Goal: Transaction & Acquisition: Purchase product/service

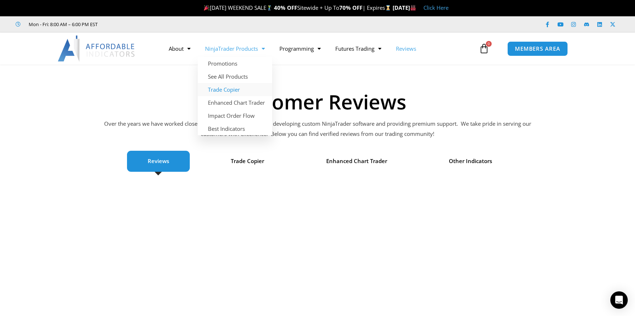
click at [226, 91] on link "Trade Copier" at bounding box center [235, 89] width 74 height 13
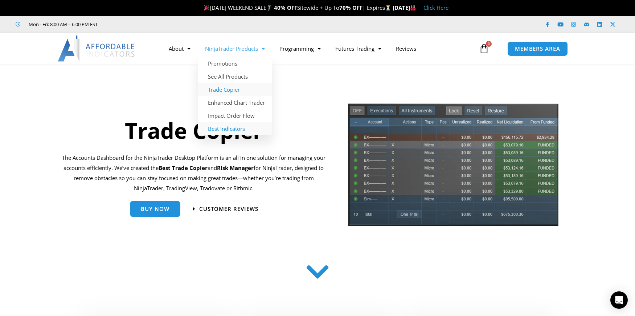
click at [230, 128] on link "Best Indicators" at bounding box center [235, 128] width 74 height 13
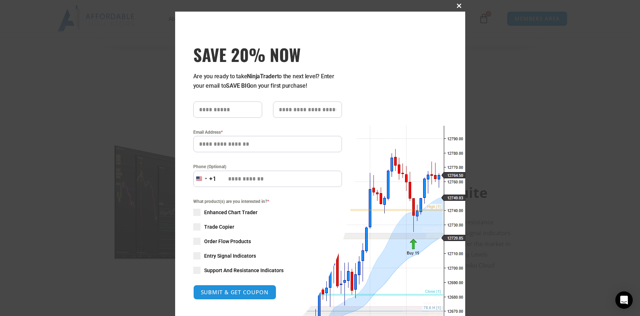
click at [454, 3] on button "Close this module" at bounding box center [460, 6] width 12 height 12
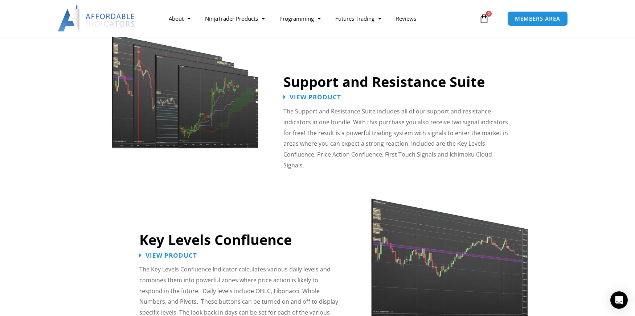
scroll to position [532, 0]
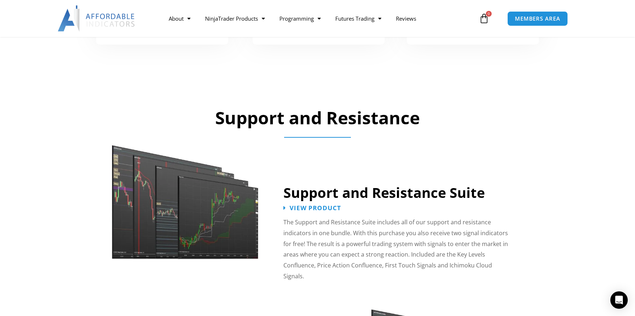
click at [336, 285] on p at bounding box center [398, 290] width 230 height 11
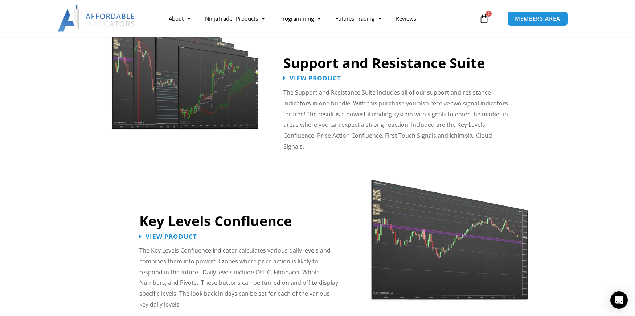
scroll to position [665, 0]
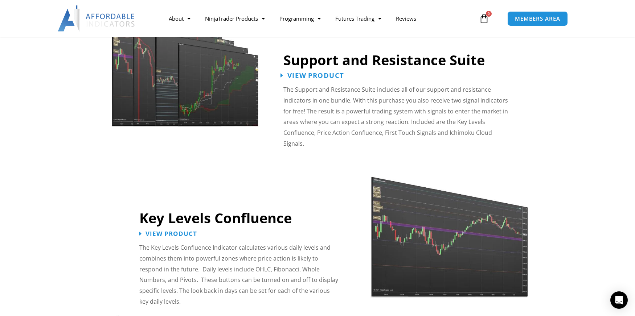
click at [318, 74] on span "View Product" at bounding box center [315, 75] width 57 height 7
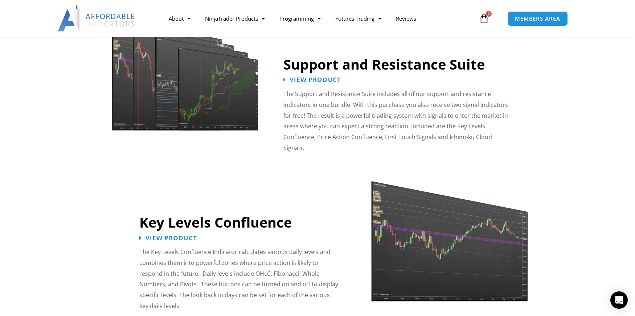
scroll to position [665, 0]
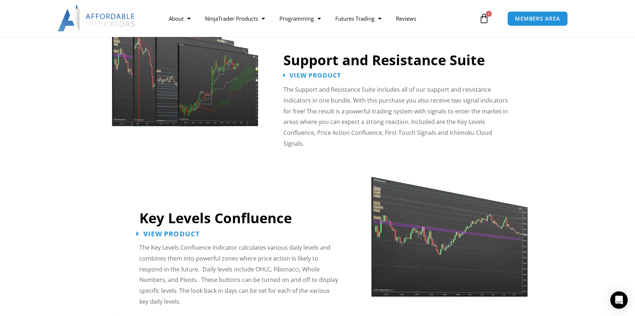
click at [177, 230] on span "View Product" at bounding box center [171, 233] width 57 height 7
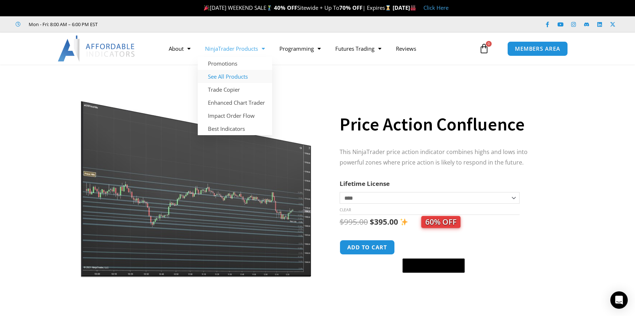
click at [236, 77] on link "See All Products" at bounding box center [235, 76] width 74 height 13
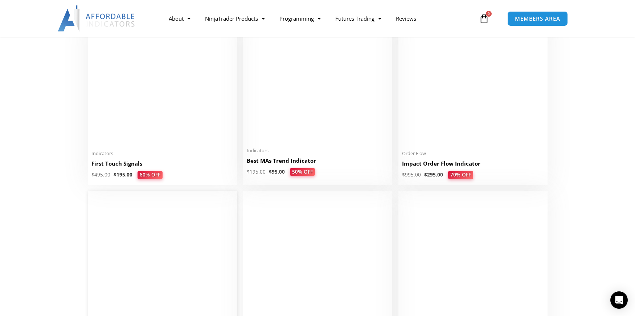
scroll to position [1197, 0]
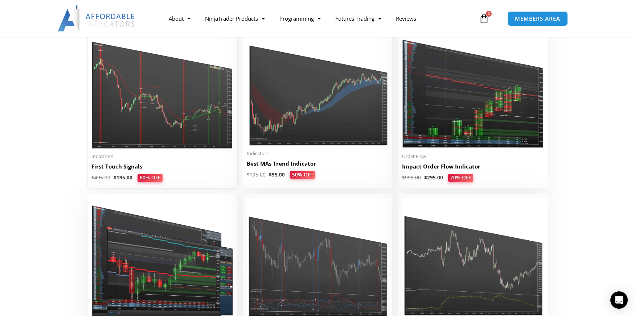
click at [150, 106] on img at bounding box center [162, 88] width 142 height 122
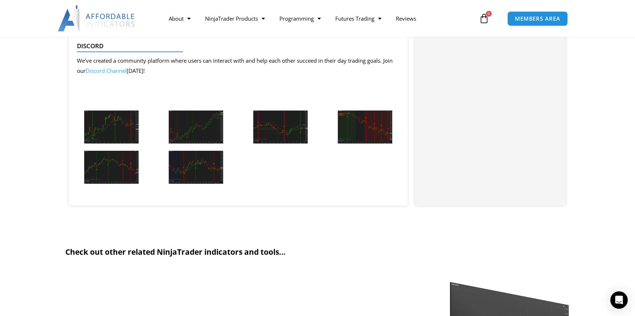
scroll to position [798, 0]
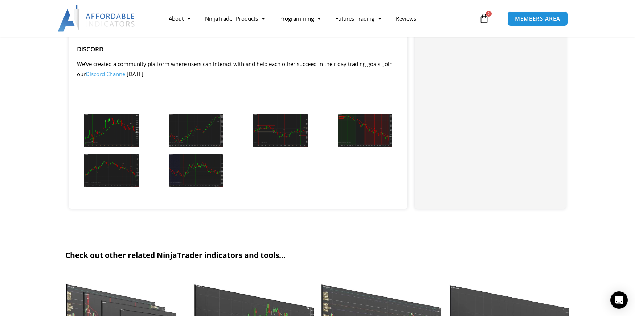
click at [107, 129] on img at bounding box center [111, 130] width 54 height 33
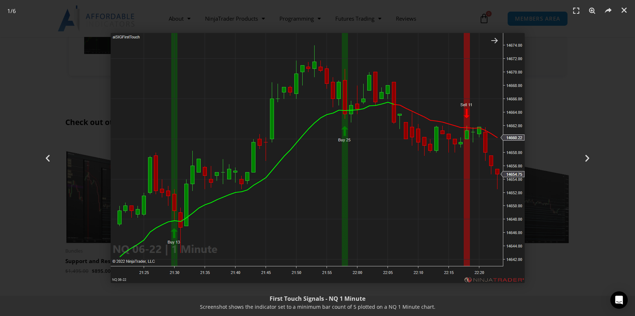
scroll to position [665, 0]
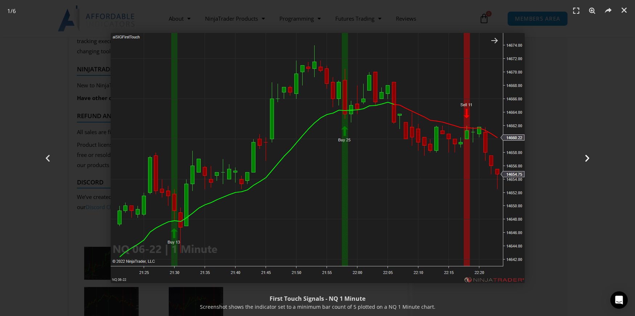
click at [588, 155] on icon "Next slide" at bounding box center [586, 158] width 9 height 9
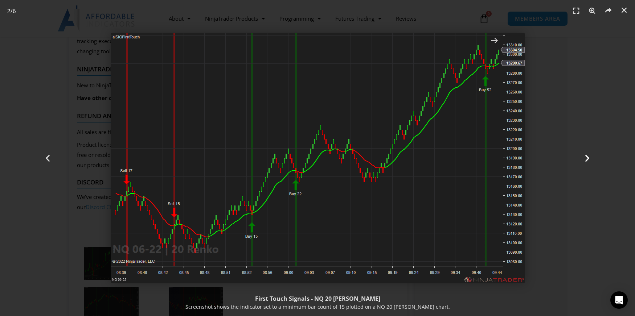
click at [585, 60] on div "Next" at bounding box center [587, 158] width 95 height 316
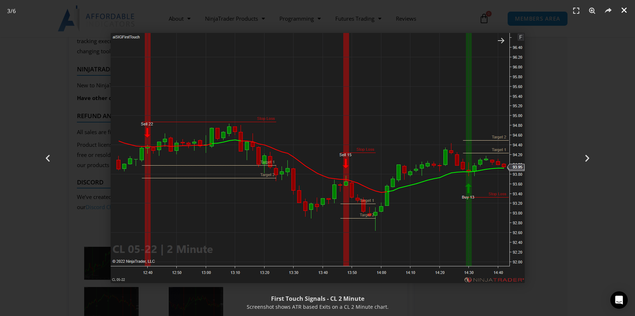
click at [624, 8] on icon "Close (Esc)" at bounding box center [623, 10] width 7 height 7
